Goal: Check status: Check status

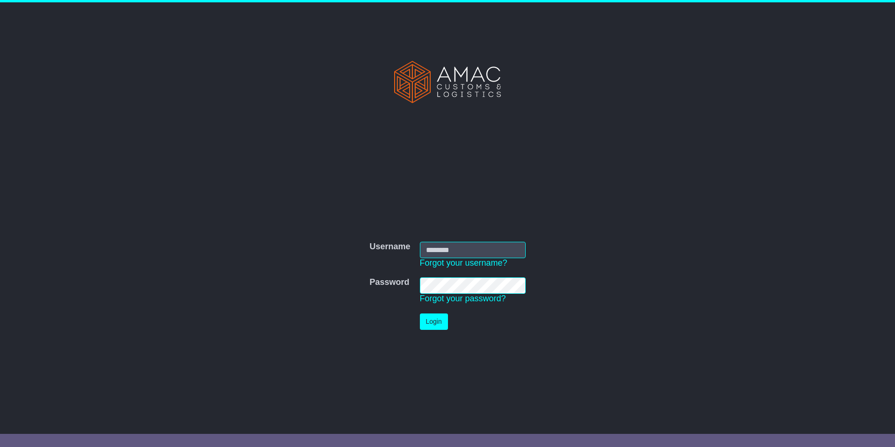
type input "**********"
click at [430, 320] on button "Login" at bounding box center [438, 321] width 28 height 16
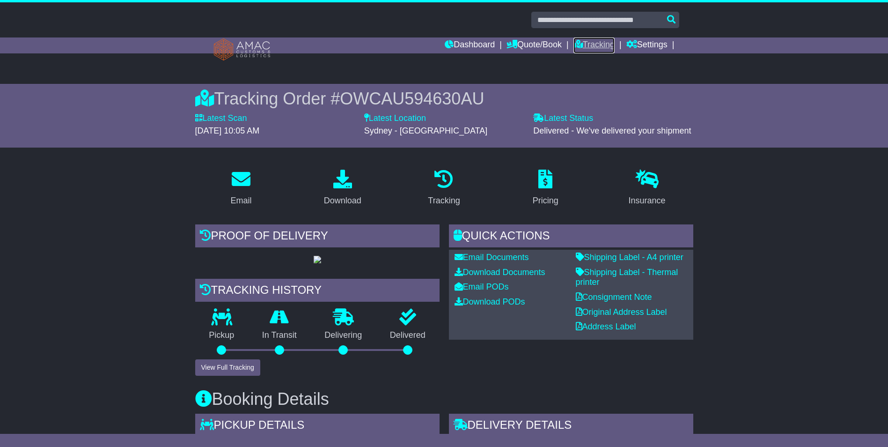
click at [597, 46] on link "Tracking" at bounding box center [593, 45] width 41 height 16
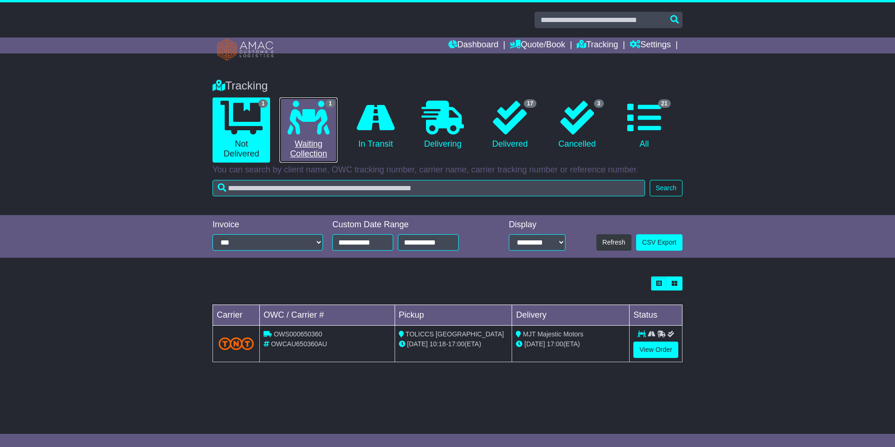
click at [307, 131] on icon at bounding box center [308, 118] width 42 height 34
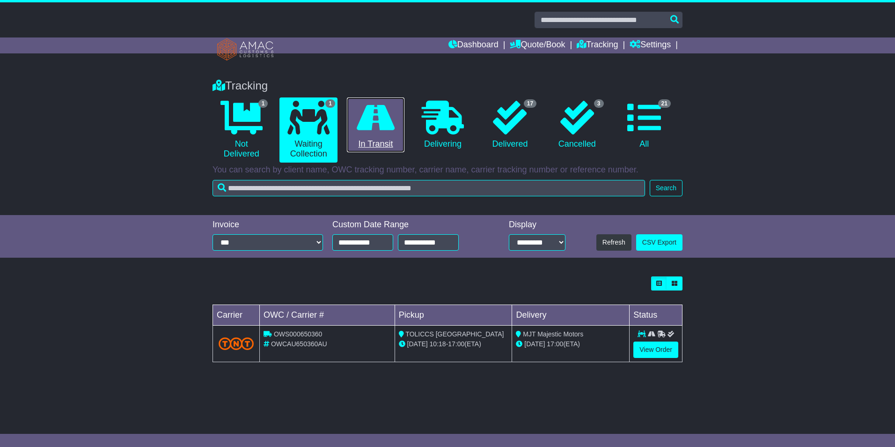
click at [374, 124] on icon at bounding box center [376, 118] width 38 height 34
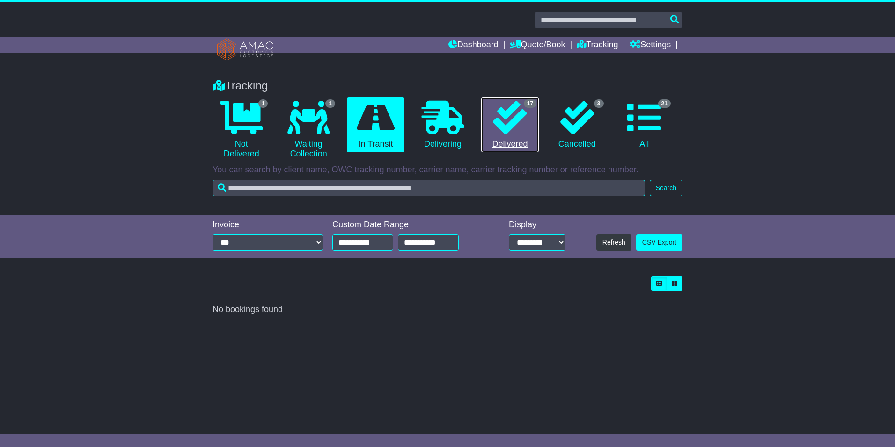
click at [497, 132] on icon at bounding box center [510, 118] width 34 height 34
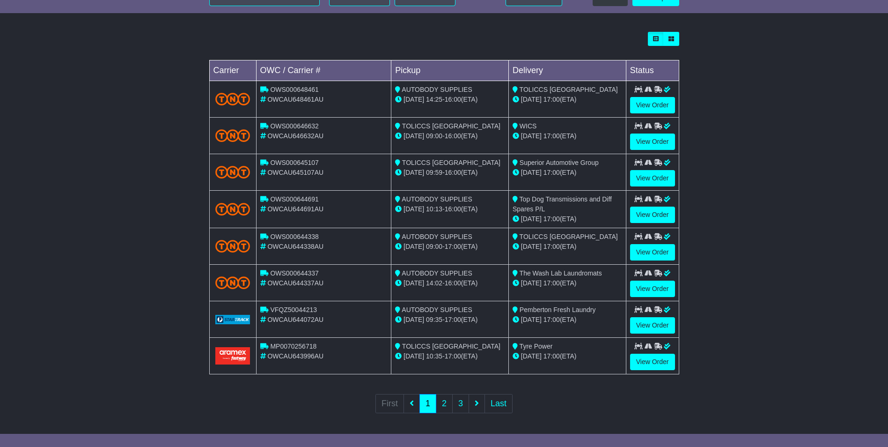
scroll to position [247, 0]
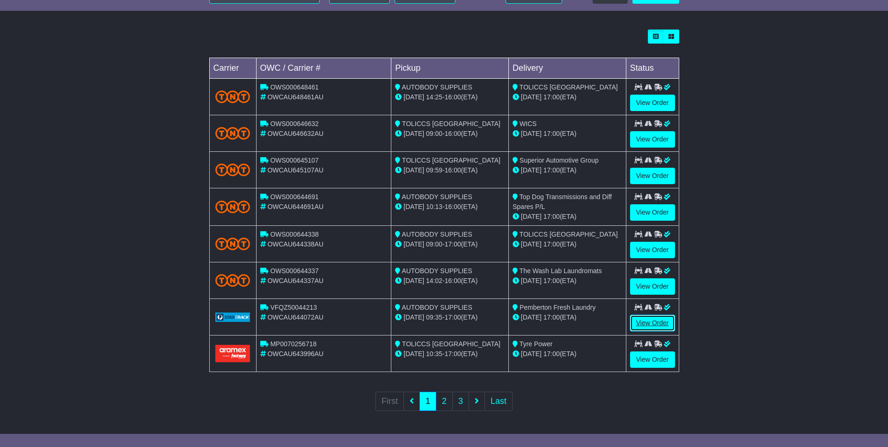
click at [643, 320] on link "View Order" at bounding box center [652, 323] width 45 height 16
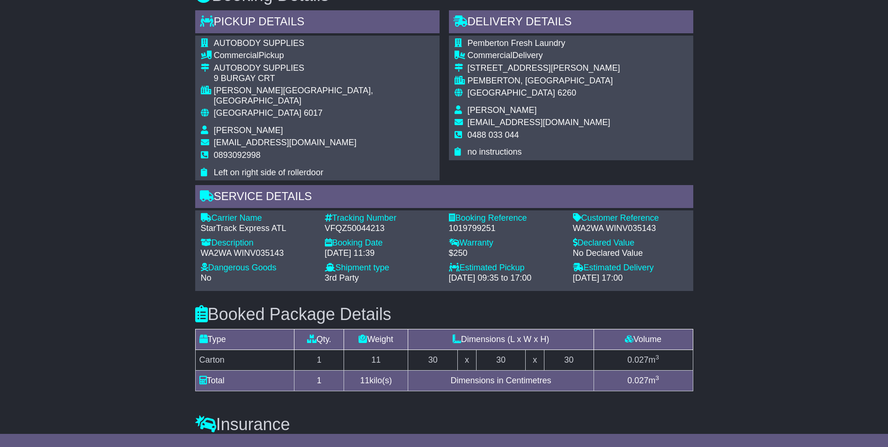
scroll to position [374, 0]
